Goal: Transaction & Acquisition: Purchase product/service

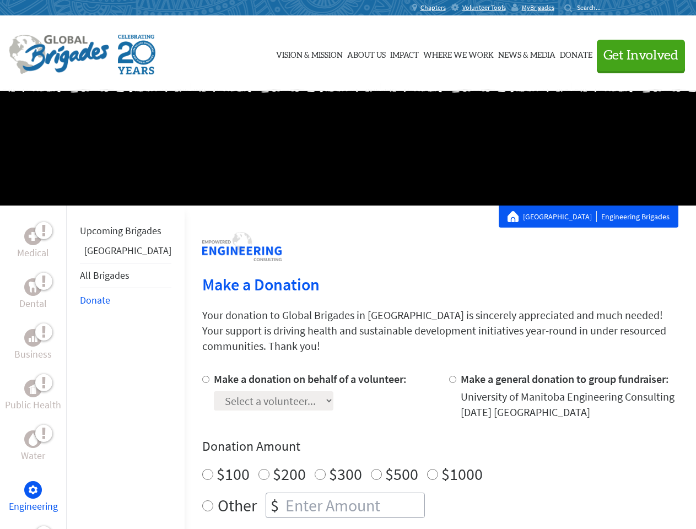
click at [609, 8] on div "Search for:" at bounding box center [587, 7] width 44 height 9
click at [636, 55] on span "Get Involved" at bounding box center [641, 55] width 75 height 13
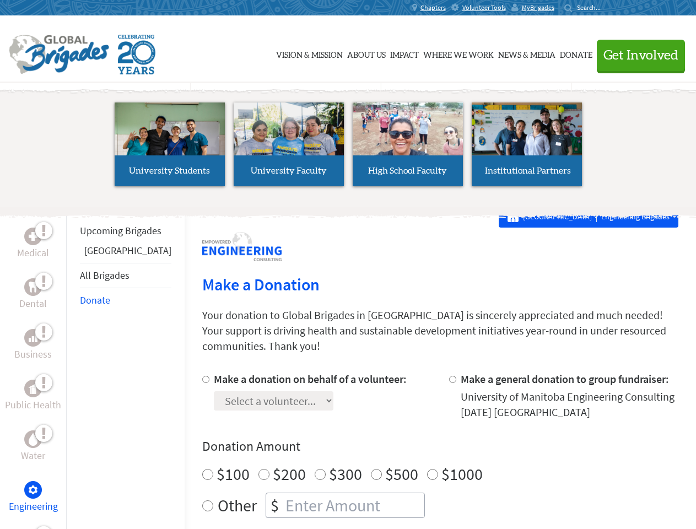
click at [348, 148] on li "High School Faculty" at bounding box center [407, 144] width 119 height 101
click at [73, 367] on div "Upcoming Brigades Guatemala All Brigades Donate" at bounding box center [125, 470] width 119 height 529
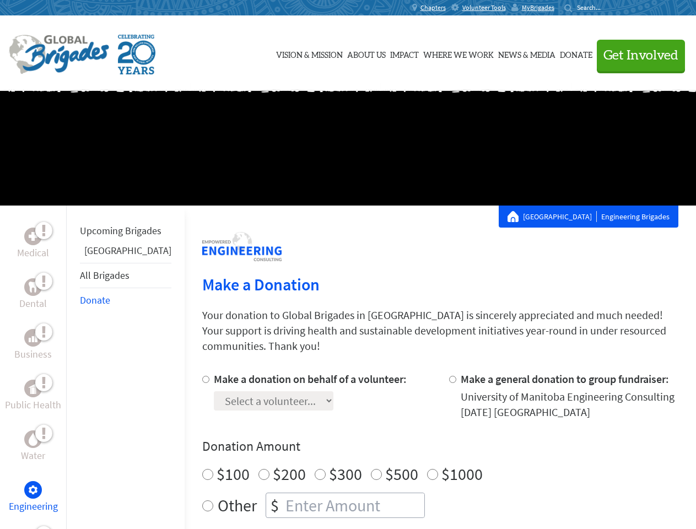
click at [421, 443] on div "Donation Amount $100 $200 $300 $500 $1000 Other $" at bounding box center [440, 478] width 476 height 80
click at [202, 376] on input "Make a donation on behalf of a volunteer:" at bounding box center [205, 379] width 7 height 7
radio input "true"
click at [449, 376] on input "Make a general donation to group fundraiser:" at bounding box center [452, 379] width 7 height 7
radio input "true"
